Goal: Navigation & Orientation: Find specific page/section

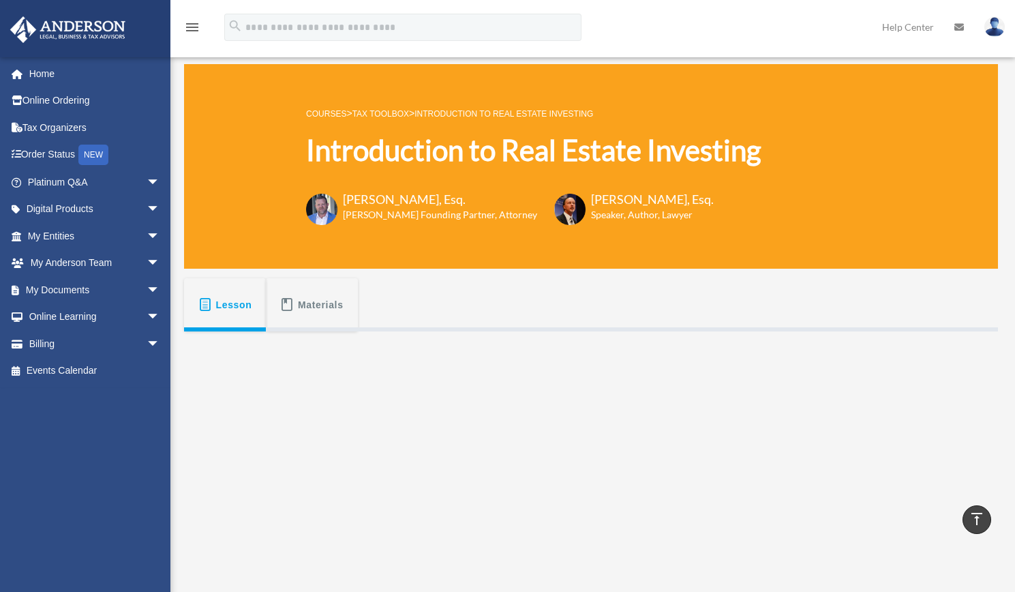
scroll to position [258, 0]
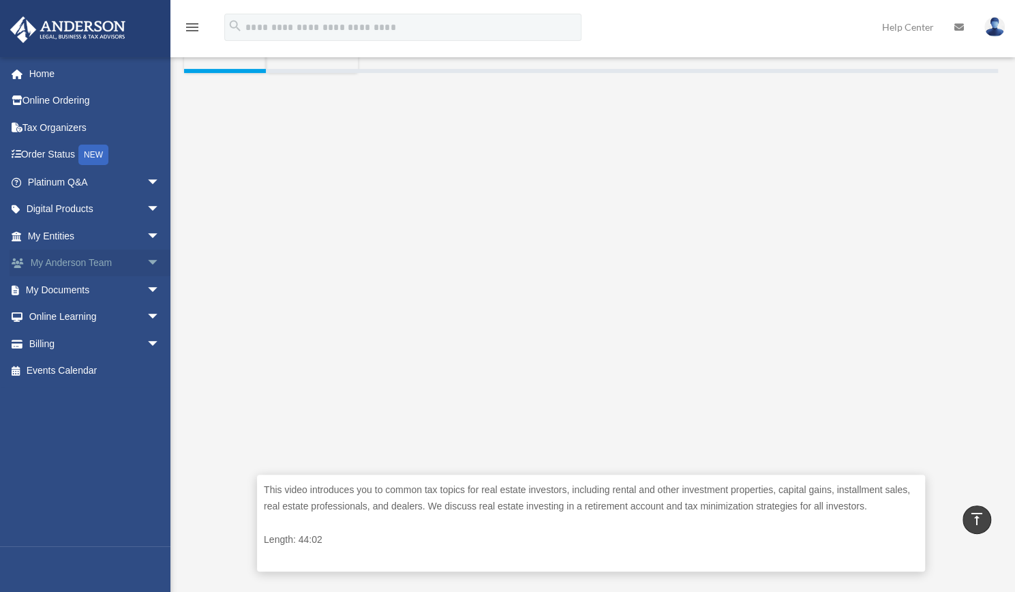
click at [147, 266] on span "arrow_drop_down" at bounding box center [160, 263] width 27 height 28
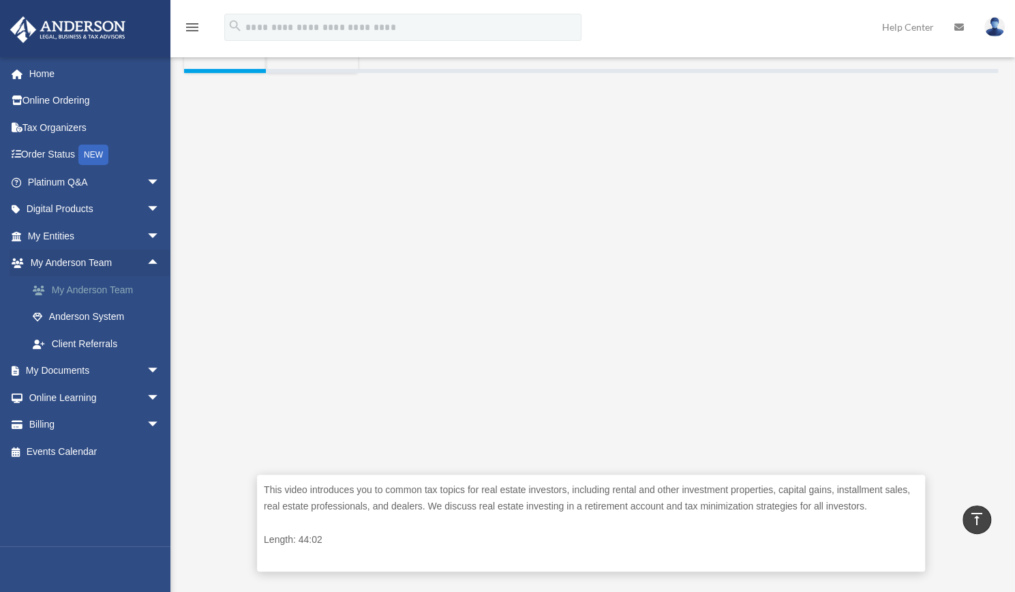
click at [97, 297] on link "My Anderson Team" at bounding box center [100, 289] width 162 height 27
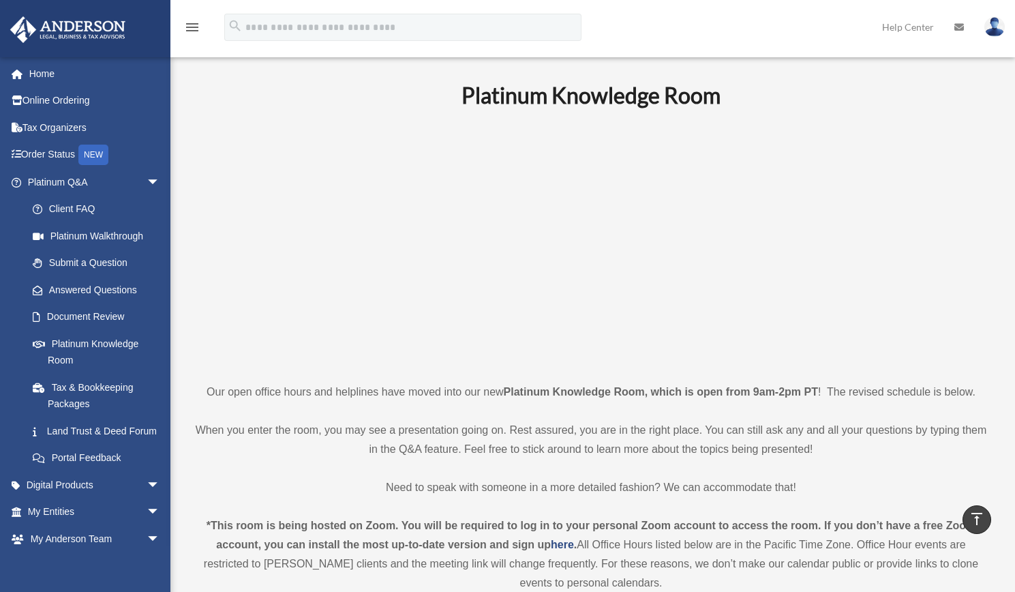
scroll to position [1228, 0]
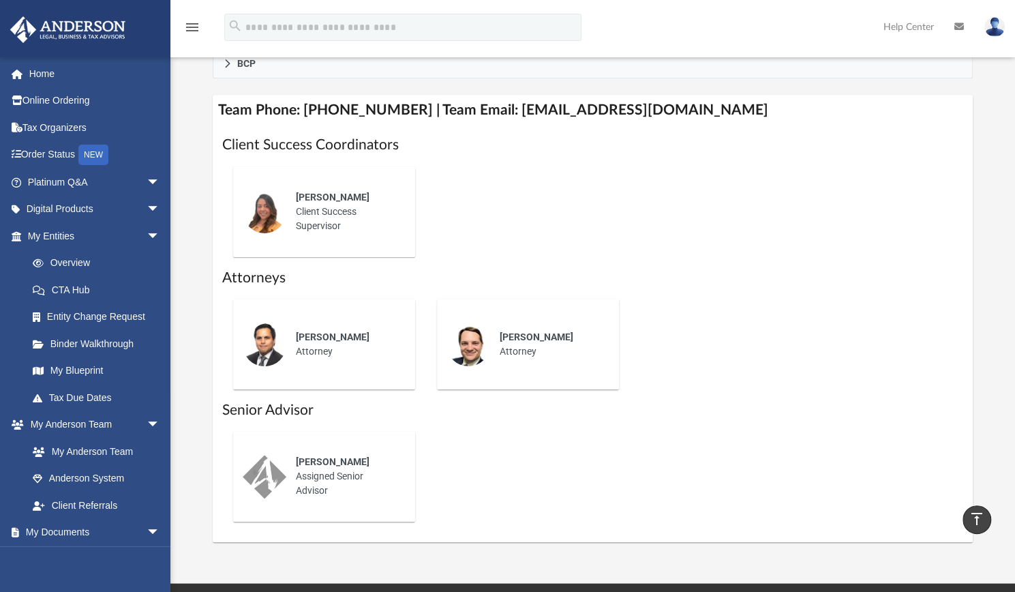
scroll to position [516, 0]
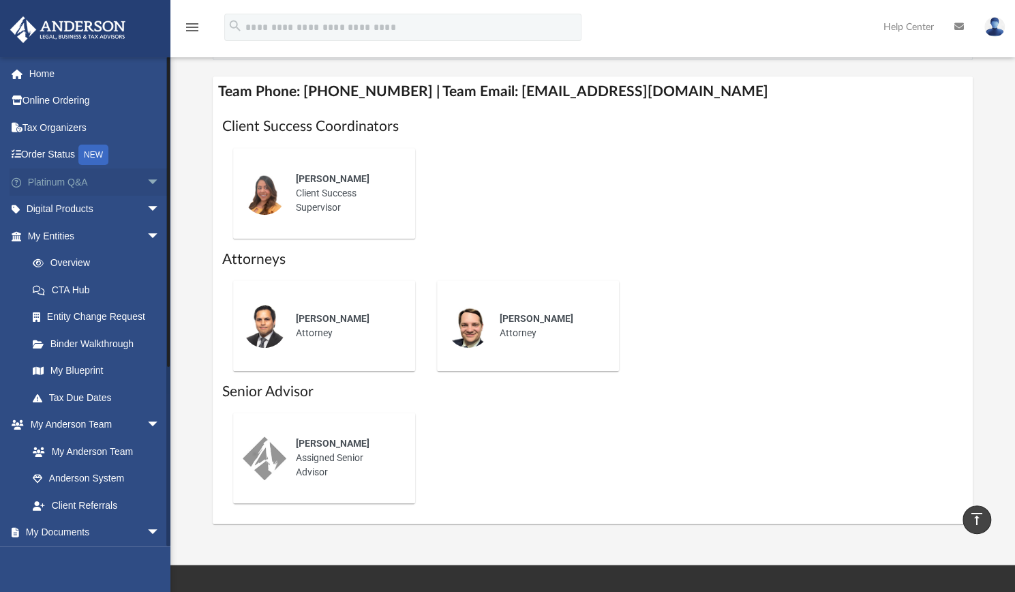
click at [147, 178] on span "arrow_drop_down" at bounding box center [160, 182] width 27 height 28
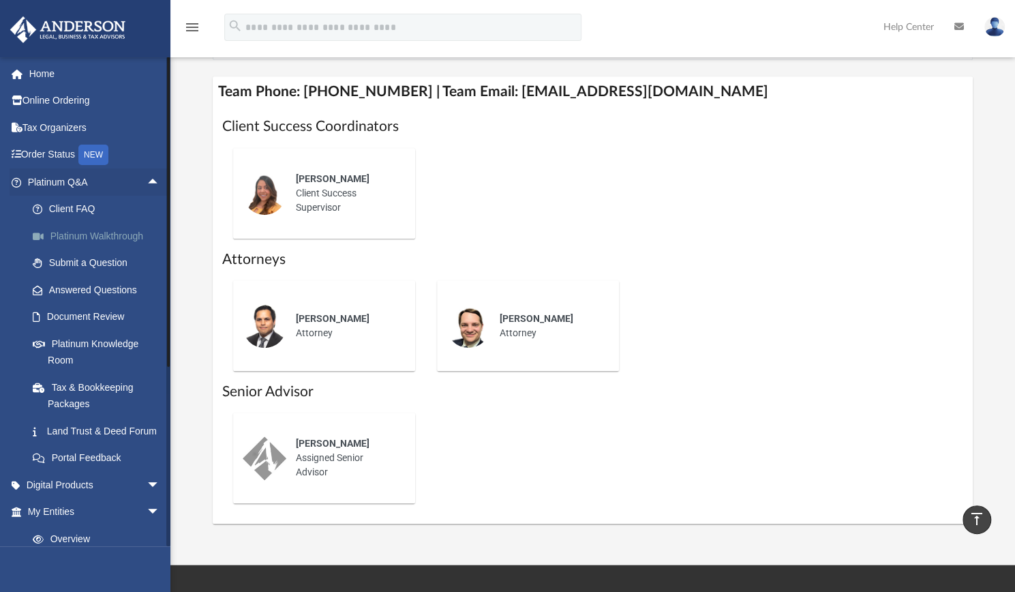
click at [90, 234] on link "Platinum Walkthrough" at bounding box center [100, 235] width 162 height 27
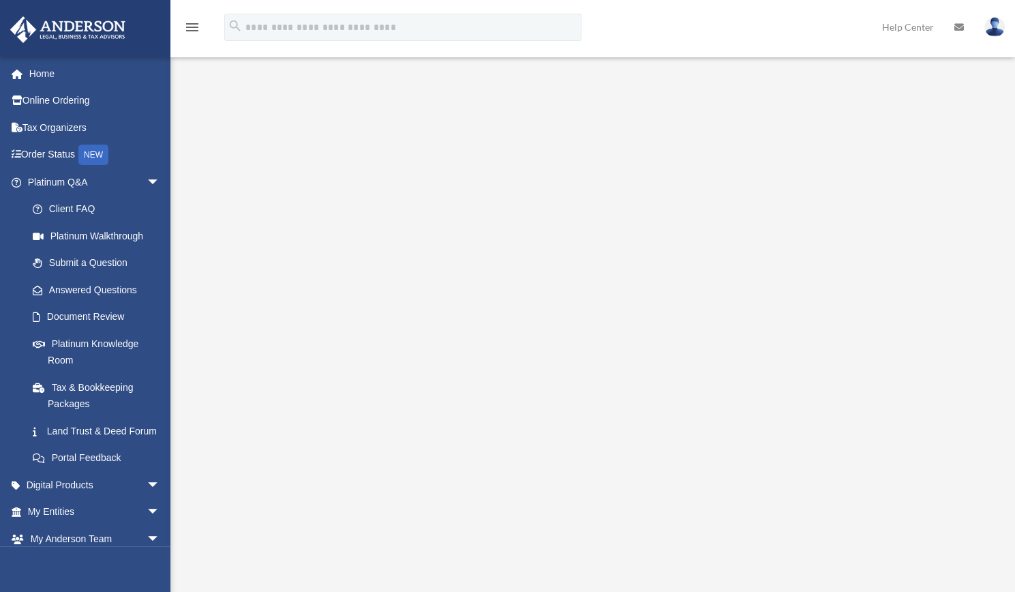
click at [81, 341] on link "Platinum Knowledge Room" at bounding box center [100, 352] width 162 height 44
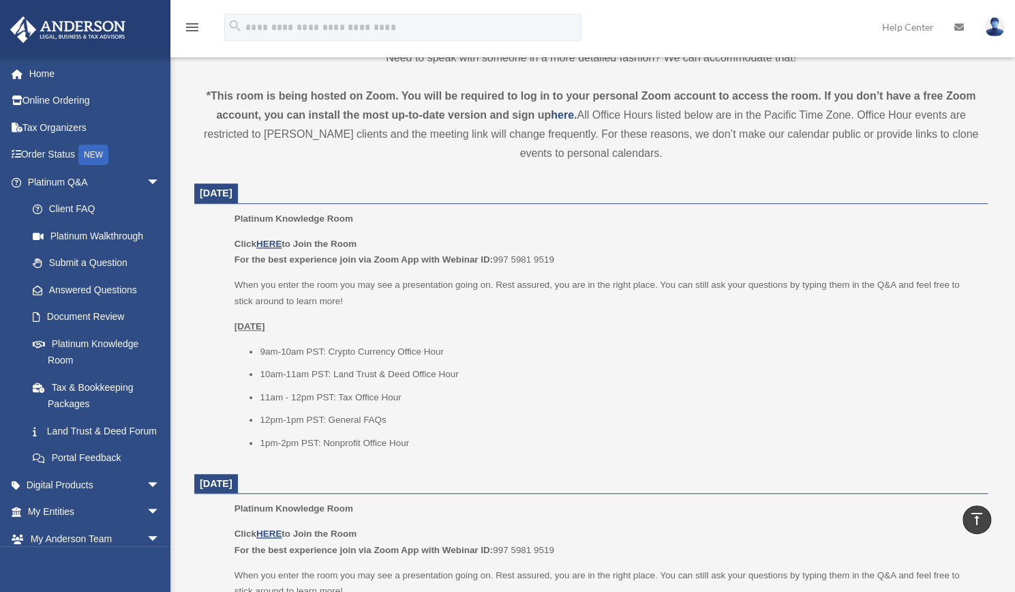
scroll to position [431, 0]
click at [274, 241] on u "HERE" at bounding box center [268, 242] width 25 height 10
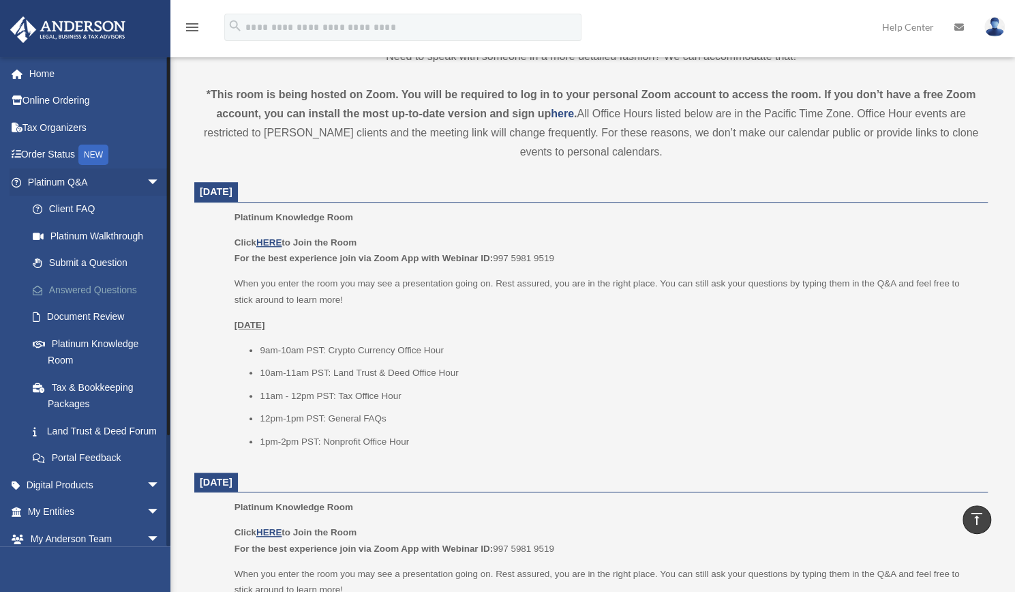
click at [103, 286] on link "Answered Questions" at bounding box center [100, 289] width 162 height 27
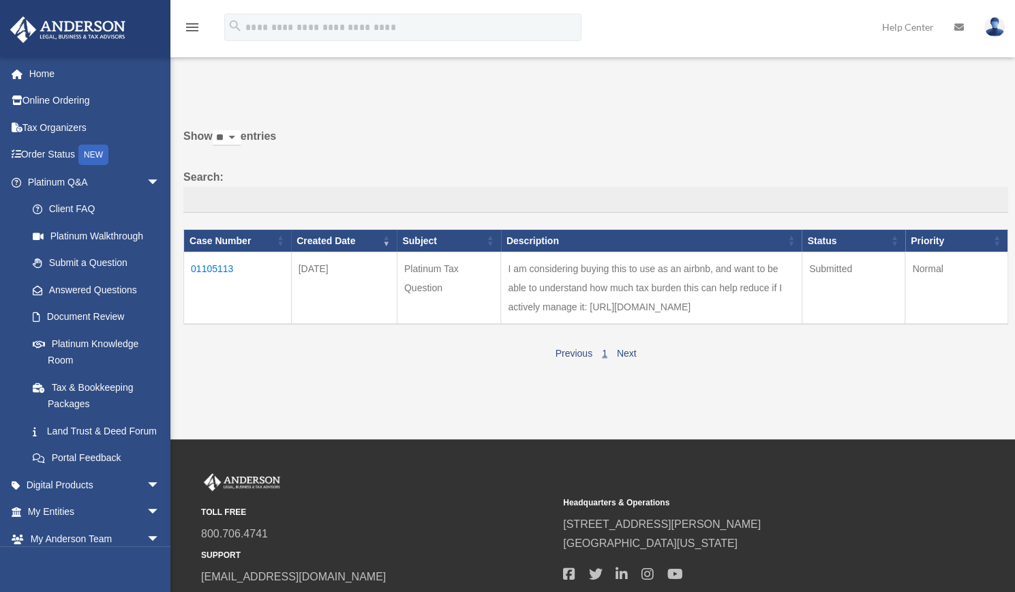
click at [222, 267] on td "01105113" at bounding box center [238, 288] width 108 height 72
